Goal: Task Accomplishment & Management: Manage account settings

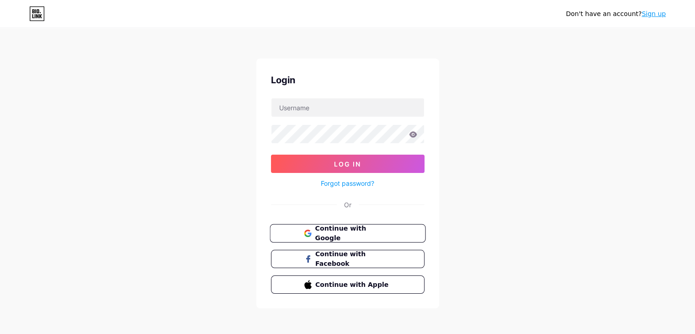
click at [355, 232] on span "Continue with Google" at bounding box center [353, 234] width 76 height 20
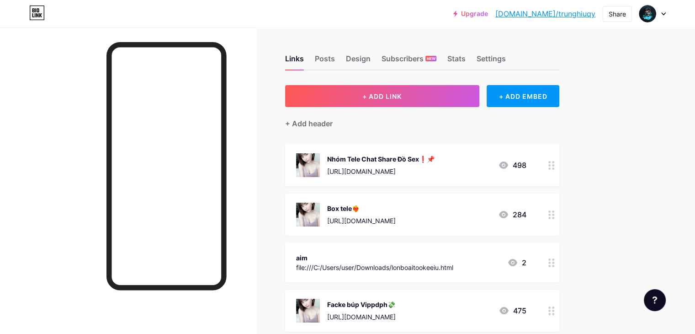
click at [663, 12] on icon at bounding box center [664, 13] width 5 height 3
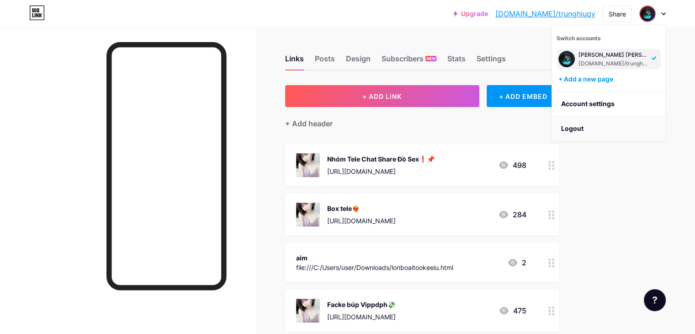
click at [572, 127] on li "Logout" at bounding box center [608, 128] width 113 height 25
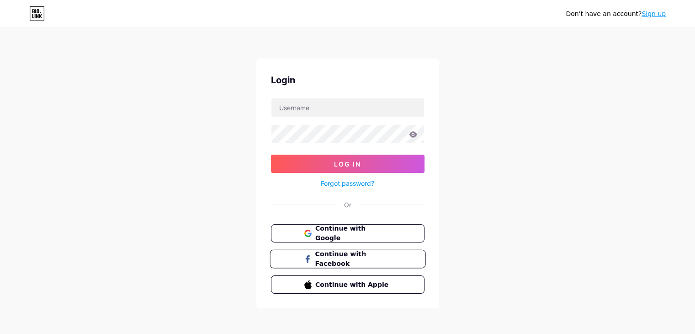
click at [359, 254] on span "Continue with Facebook" at bounding box center [353, 259] width 76 height 20
click at [347, 236] on span "Continue with Google" at bounding box center [353, 234] width 76 height 20
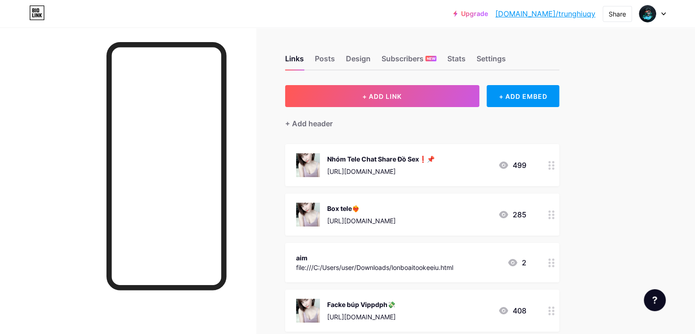
click at [568, 13] on link "bio.link/trunghiuqy" at bounding box center [546, 13] width 100 height 11
drag, startPoint x: 554, startPoint y: 17, endPoint x: 553, endPoint y: 12, distance: 5.1
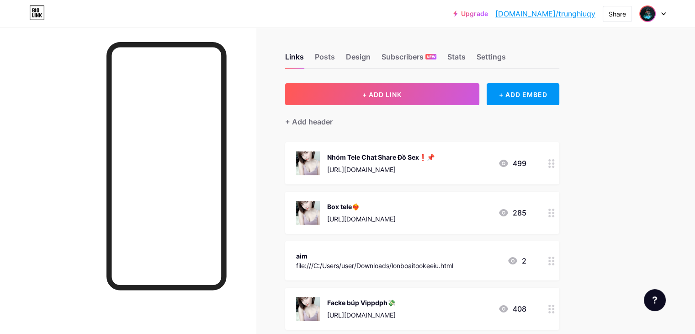
click at [651, 15] on img at bounding box center [648, 13] width 15 height 15
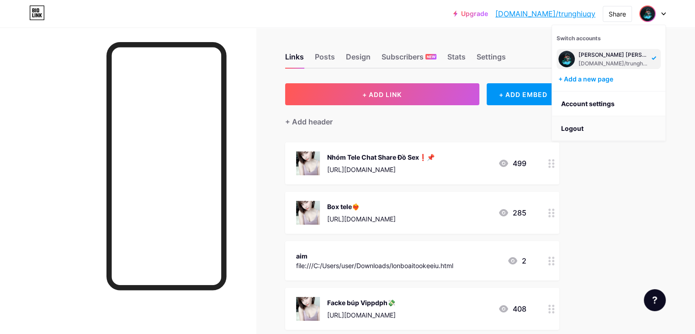
click at [592, 125] on li "Logout" at bounding box center [608, 128] width 113 height 25
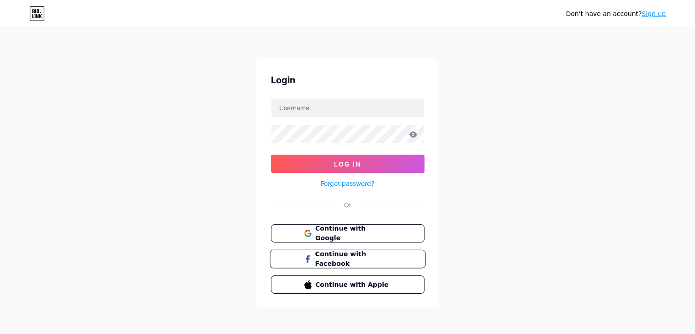
click at [338, 250] on button "Continue with Facebook" at bounding box center [348, 259] width 156 height 19
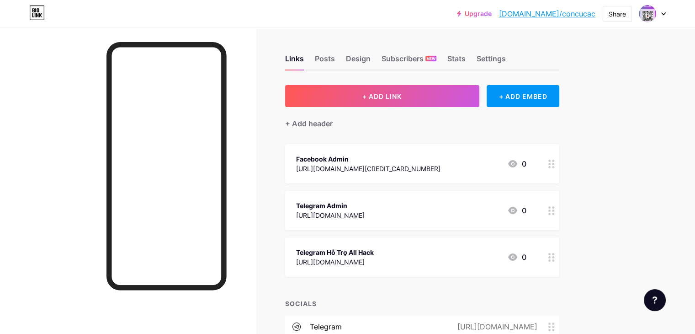
click at [256, 230] on div at bounding box center [128, 194] width 256 height 334
click at [620, 11] on div "Share" at bounding box center [617, 14] width 17 height 10
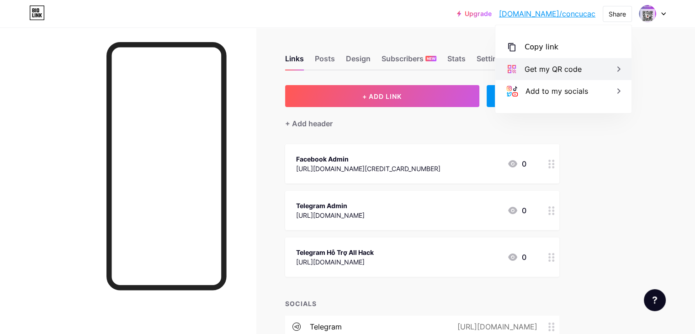
click at [575, 64] on div "Get my QR code" at bounding box center [553, 69] width 57 height 11
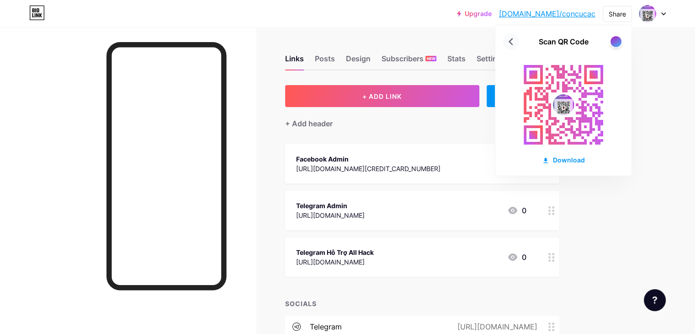
click at [510, 42] on icon at bounding box center [511, 41] width 5 height 7
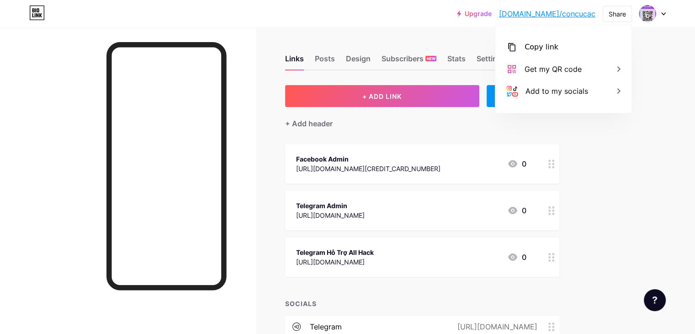
drag, startPoint x: 666, startPoint y: 115, endPoint x: 658, endPoint y: 112, distance: 8.4
click at [667, 115] on div "Upgrade [DOMAIN_NAME]/concuc... [DOMAIN_NAME]/concucac Share Copy link [URL][DO…" at bounding box center [347, 219] width 695 height 438
